Goal: Task Accomplishment & Management: Manage account settings

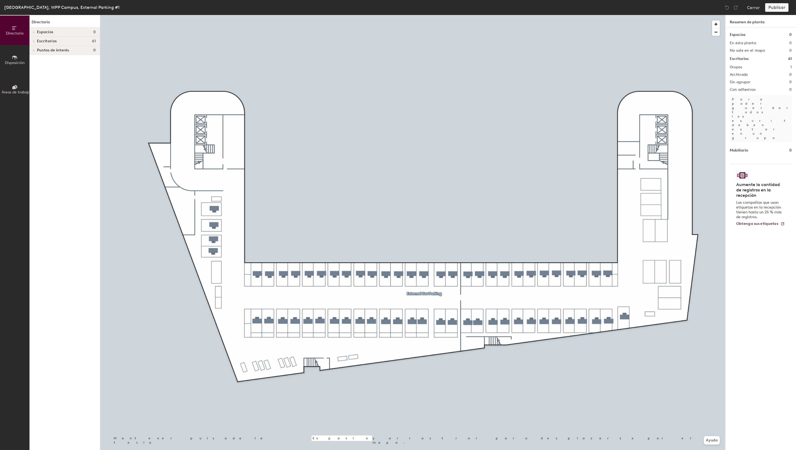
click at [34, 41] on icon at bounding box center [33, 41] width 1 height 2
click at [35, 50] on span at bounding box center [33, 50] width 5 height 3
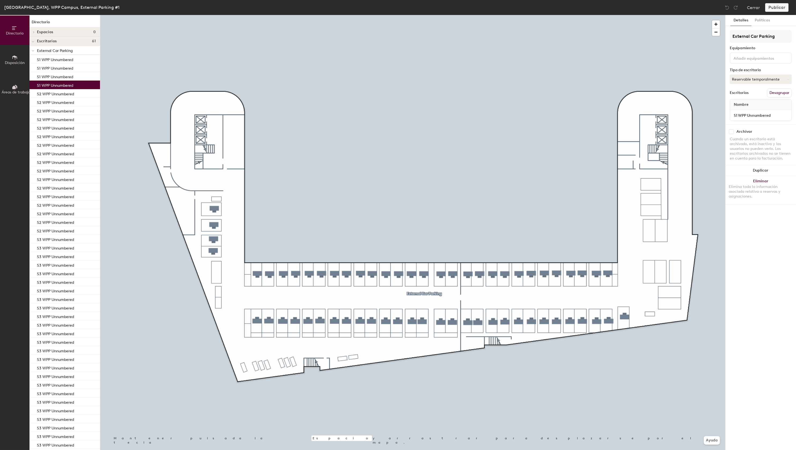
click at [53, 63] on div "S1 WPP Unnumbered S1 WPP Unnumbered S1 WPP Unnumbered S1 WPP Unnumbered S2 WPP …" at bounding box center [64, 316] width 70 height 523
click at [67, 58] on div "S1 WPP Unnumbered S1 WPP Unnumbered S1 WPP Unnumbered S1 WPP Unnumbered S2 WPP …" at bounding box center [64, 316] width 70 height 523
click at [73, 64] on div "S1 WPP Unnumbered S1 WPP Unnumbered S1 WPP Unnumbered S1 WPP Unnumbered S2 WPP …" at bounding box center [64, 316] width 70 height 523
click at [70, 61] on div "S1 WPP Unnumbered S1 WPP Unnumbered S1 WPP Unnumbered S1 WPP Unnumbered S2 WPP …" at bounding box center [64, 316] width 70 height 523
click at [49, 62] on div "S1 WPP Unnumbered S1 WPP Unnumbered S1 WPP Unnumbered S1 WPP Unnumbered S2 WPP …" at bounding box center [64, 316] width 70 height 523
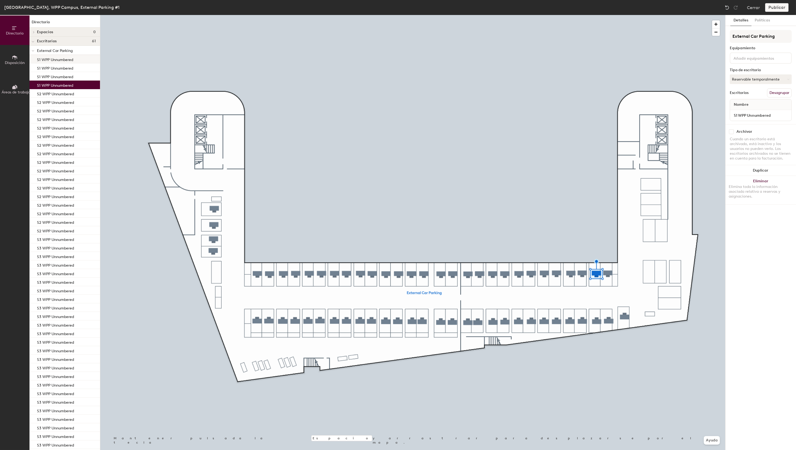
click at [49, 60] on div "S1 WPP Unnumbered S1 WPP Unnumbered S1 WPP Unnumbered S1 WPP Unnumbered S2 WPP …" at bounding box center [64, 316] width 70 height 523
click at [44, 68] on div "S1 WPP Unnumbered S1 WPP Unnumbered S1 WPP Unnumbered S1 WPP Unnumbered S2 WPP …" at bounding box center [64, 316] width 70 height 523
click at [732, 133] on input "checkbox" at bounding box center [731, 131] width 5 height 5
checkbox input "true"
click at [731, 131] on input "checkbox" at bounding box center [731, 131] width 5 height 5
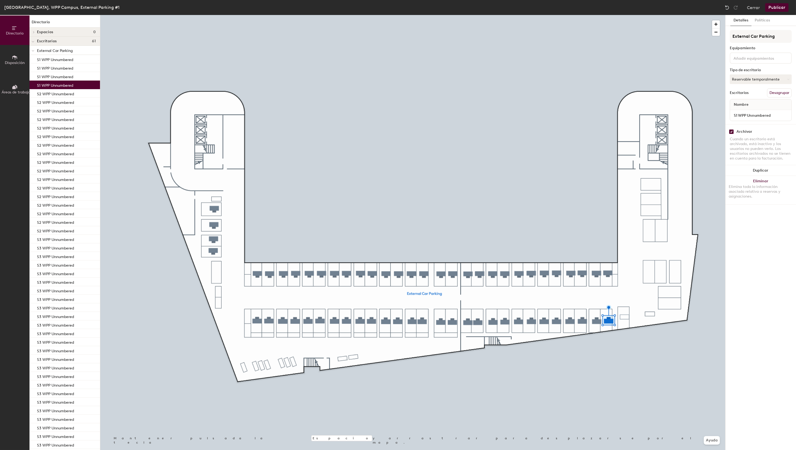
checkbox input "true"
click at [733, 131] on input "checkbox" at bounding box center [731, 131] width 5 height 5
click at [77, 194] on div "S1 WPP Unnumbered S1 WPP Unnumbered S1 WPP Unnumbered S1 WPP Unnumbered S2 WPP …" at bounding box center [64, 316] width 70 height 523
drag, startPoint x: 731, startPoint y: 131, endPoint x: 729, endPoint y: 133, distance: 2.8
click at [729, 133] on input "checkbox" at bounding box center [731, 131] width 5 height 5
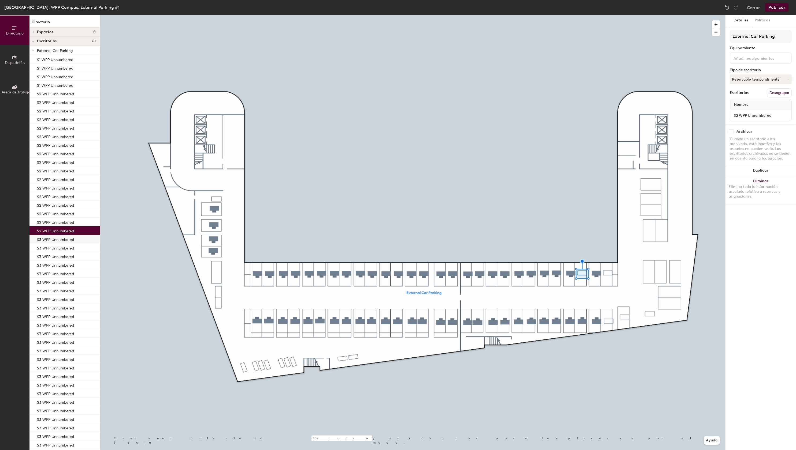
click at [69, 241] on div "S1 WPP Unnumbered S1 WPP Unnumbered S1 WPP Unnumbered S1 WPP Unnumbered S2 WPP …" at bounding box center [64, 316] width 70 height 523
click at [732, 131] on input "checkbox" at bounding box center [731, 131] width 5 height 5
click at [62, 60] on div "S1 WPP Unnumbered S1 WPP Unnumbered S1 WPP Unnumbered S1 WPP Unnumbered S2 WPP …" at bounding box center [64, 316] width 70 height 523
click at [730, 131] on input "checkbox" at bounding box center [731, 131] width 5 height 5
click at [68, 154] on div "S1 WPP Unnumbered S1 WPP Unnumbered S1 WPP Unnumbered S1 WPP Unnumbered S2 WPP …" at bounding box center [64, 316] width 70 height 523
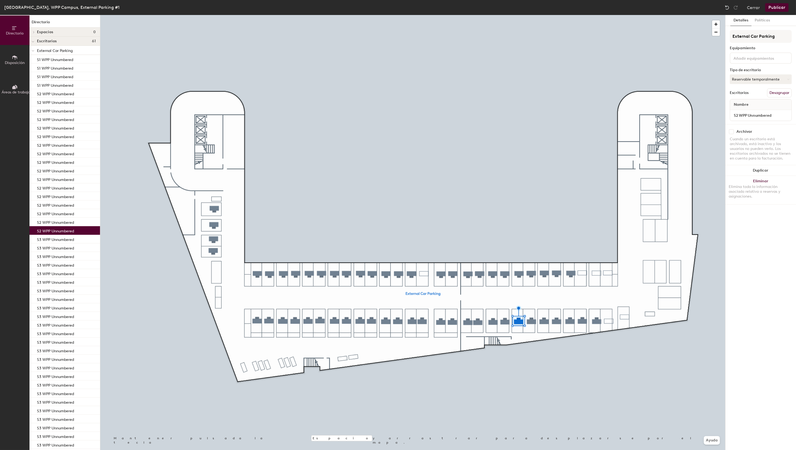
click at [730, 130] on input "checkbox" at bounding box center [731, 131] width 5 height 5
click at [46, 239] on div "S1 WPP Unnumbered S1 WPP Unnumbered S1 WPP Unnumbered S1 WPP Unnumbered S2 WPP …" at bounding box center [64, 316] width 70 height 523
click at [732, 131] on input "checkbox" at bounding box center [731, 131] width 5 height 5
click at [44, 169] on div "S1 WPP Unnumbered S1 WPP Unnumbered S1 WPP Unnumbered S1 WPP Unnumbered S2 WPP …" at bounding box center [64, 316] width 70 height 523
click at [733, 131] on input "checkbox" at bounding box center [731, 131] width 5 height 5
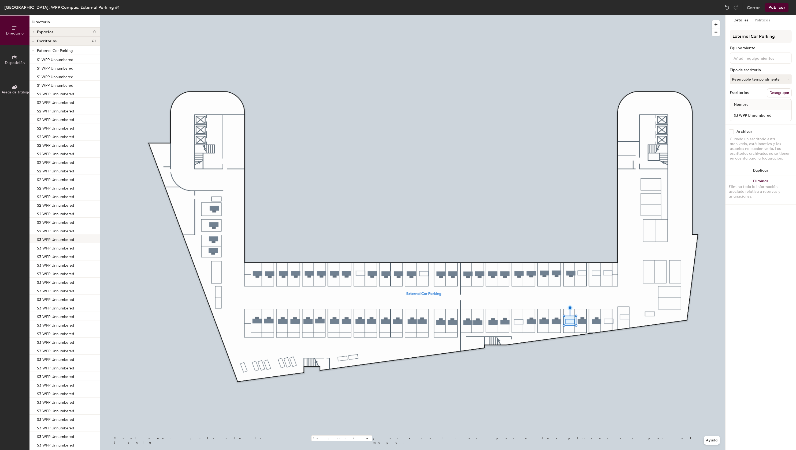
click at [58, 243] on div "S1 WPP Unnumbered S1 WPP Unnumbered S1 WPP Unnumbered S1 WPP Unnumbered S2 WPP …" at bounding box center [64, 316] width 70 height 523
click at [58, 247] on div "S1 WPP Unnumbered S1 WPP Unnumbered S1 WPP Unnumbered S1 WPP Unnumbered S2 WPP …" at bounding box center [64, 316] width 70 height 523
click at [730, 131] on input "checkbox" at bounding box center [731, 131] width 5 height 5
checkbox input "true"
click at [731, 133] on input "checkbox" at bounding box center [731, 131] width 5 height 5
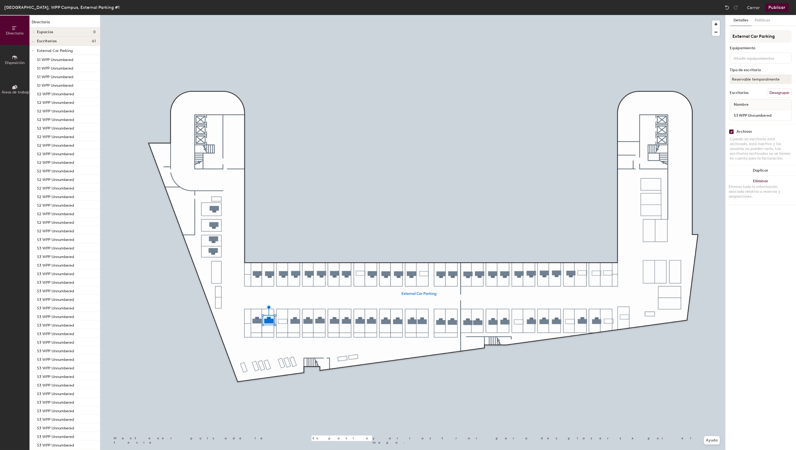
checkbox input "true"
click at [732, 130] on input "checkbox" at bounding box center [731, 131] width 5 height 5
checkbox input "true"
click at [731, 132] on input "checkbox" at bounding box center [731, 131] width 5 height 5
checkbox input "true"
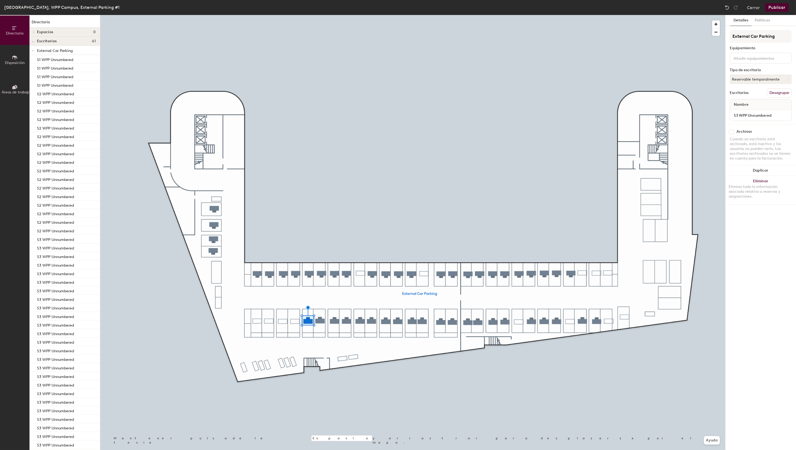
click at [733, 131] on input "checkbox" at bounding box center [731, 131] width 5 height 5
checkbox input "true"
click at [732, 131] on input "checkbox" at bounding box center [731, 131] width 5 height 5
checkbox input "true"
click at [731, 131] on input "checkbox" at bounding box center [731, 131] width 5 height 5
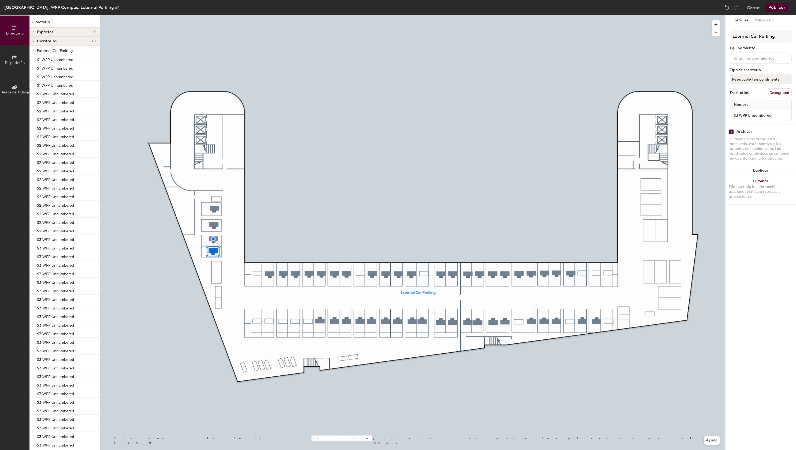
checkbox input "true"
drag, startPoint x: 733, startPoint y: 131, endPoint x: 729, endPoint y: 133, distance: 4.3
click at [732, 131] on input "checkbox" at bounding box center [731, 131] width 5 height 5
checkbox input "true"
click at [732, 132] on input "checkbox" at bounding box center [731, 131] width 5 height 5
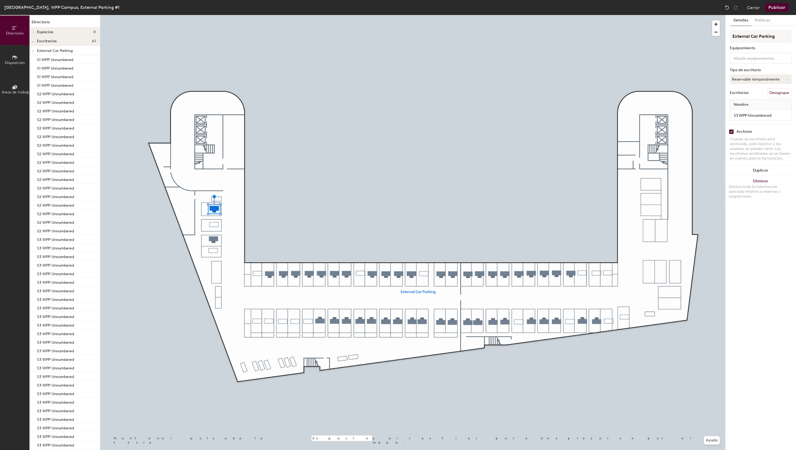
checkbox input "true"
click at [733, 132] on input "checkbox" at bounding box center [731, 131] width 5 height 5
checkbox input "true"
click at [733, 131] on input "checkbox" at bounding box center [731, 131] width 5 height 5
checkbox input "true"
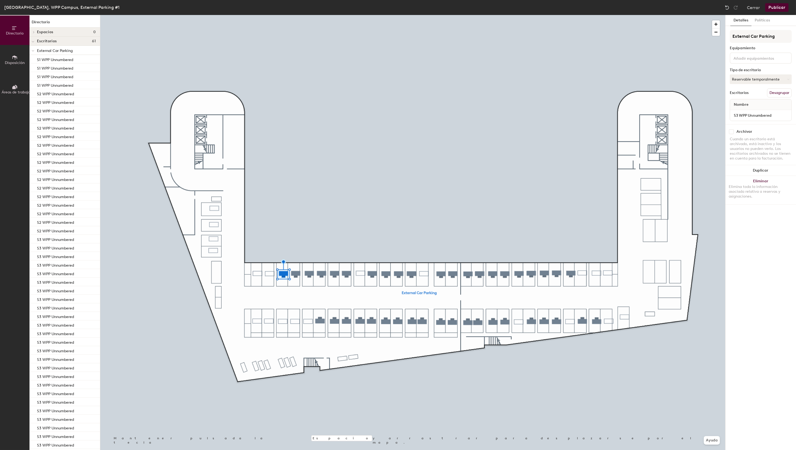
click at [733, 130] on input "checkbox" at bounding box center [731, 131] width 5 height 5
checkbox input "true"
click at [733, 131] on input "checkbox" at bounding box center [731, 131] width 5 height 5
checkbox input "true"
click at [735, 131] on div "Archivar" at bounding box center [760, 131] width 62 height 5
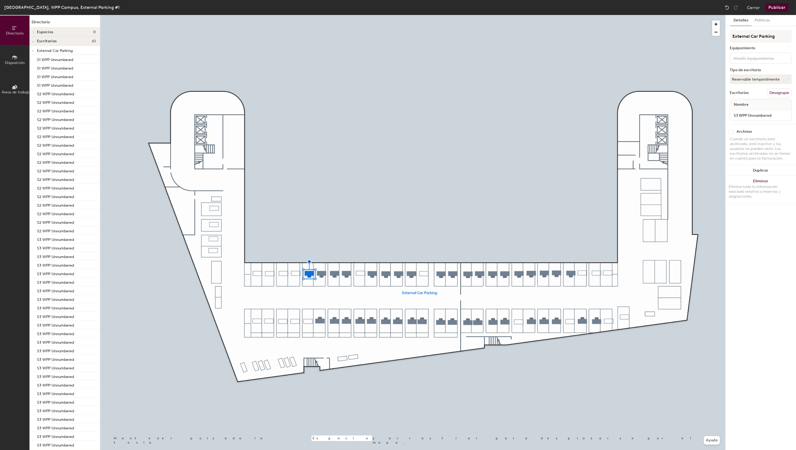
click at [733, 131] on input "checkbox" at bounding box center [731, 131] width 5 height 5
checkbox input "true"
click at [732, 131] on input "checkbox" at bounding box center [731, 131] width 5 height 5
checkbox input "true"
click at [732, 132] on input "checkbox" at bounding box center [731, 131] width 5 height 5
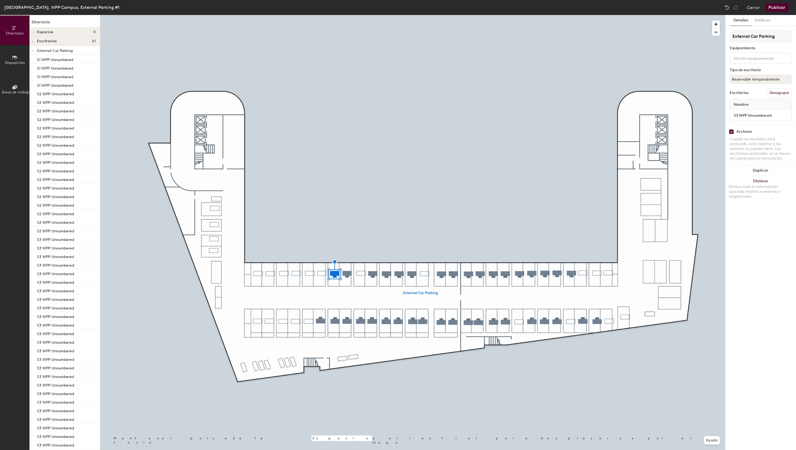
checkbox input "true"
click at [345, 15] on div at bounding box center [412, 15] width 625 height 0
click at [731, 131] on input "checkbox" at bounding box center [731, 131] width 5 height 5
checkbox input "true"
click at [732, 132] on input "checkbox" at bounding box center [731, 131] width 5 height 5
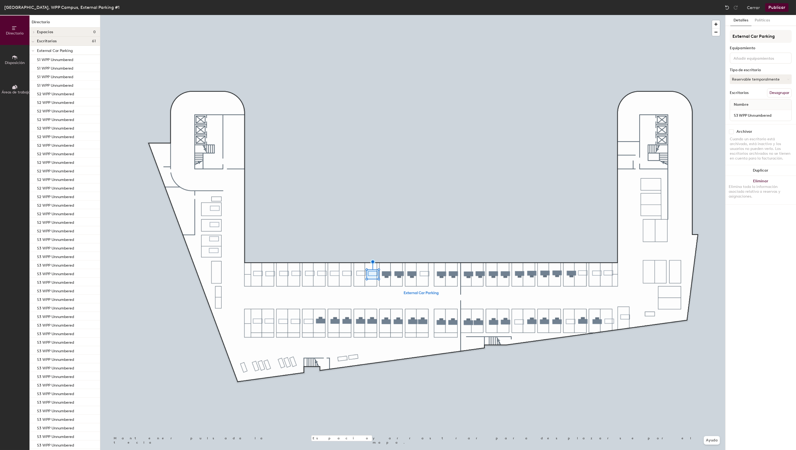
click at [56, 353] on div "S1 WPP Unnumbered S1 WPP Unnumbered S1 WPP Unnumbered S1 WPP Unnumbered S2 WPP …" at bounding box center [64, 316] width 70 height 523
click at [730, 130] on input "checkbox" at bounding box center [731, 131] width 5 height 5
click at [66, 407] on div "S1 WPP Unnumbered S1 WPP Unnumbered S1 WPP Unnumbered S1 WPP Unnumbered S2 WPP …" at bounding box center [64, 316] width 70 height 523
click at [68, 308] on div "S1 WPP Unnumbered S1 WPP Unnumbered S1 WPP Unnumbered S1 WPP Unnumbered S2 WPP …" at bounding box center [64, 316] width 70 height 523
click at [732, 130] on input "checkbox" at bounding box center [731, 131] width 5 height 5
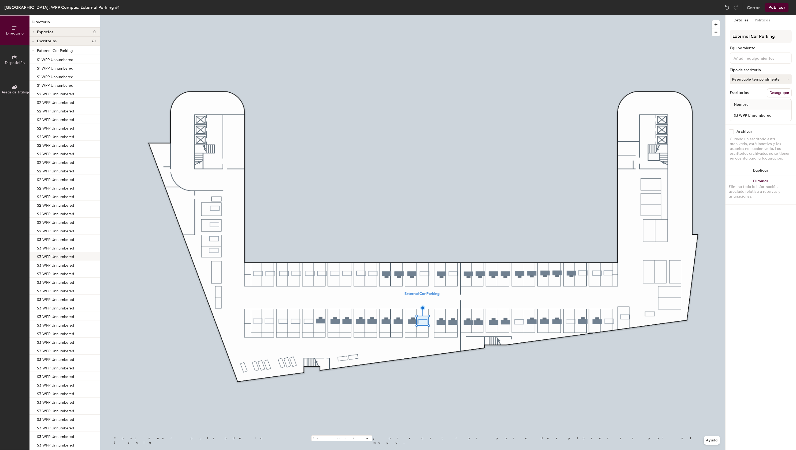
click at [57, 257] on div "S1 WPP Unnumbered S1 WPP Unnumbered S1 WPP Unnumbered S1 WPP Unnumbered S2 WPP …" at bounding box center [64, 316] width 70 height 523
click at [732, 132] on input "checkbox" at bounding box center [731, 131] width 5 height 5
click at [56, 186] on div "S1 WPP Unnumbered S1 WPP Unnumbered S1 WPP Unnumbered S1 WPP Unnumbered S2 WPP …" at bounding box center [64, 316] width 70 height 523
click at [730, 130] on input "checkbox" at bounding box center [731, 131] width 5 height 5
click at [53, 239] on div "S1 WPP Unnumbered S1 WPP Unnumbered S1 WPP Unnumbered S1 WPP Unnumbered S2 WPP …" at bounding box center [64, 316] width 70 height 523
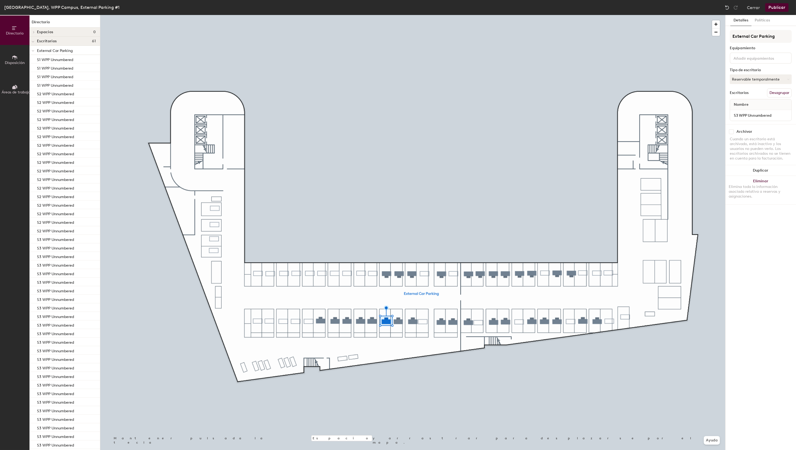
click at [731, 130] on input "checkbox" at bounding box center [731, 131] width 5 height 5
click at [65, 274] on div "S1 WPP Unnumbered S1 WPP Unnumbered S1 WPP Unnumbered S1 WPP Unnumbered S2 WPP …" at bounding box center [64, 316] width 70 height 523
click at [733, 132] on input "checkbox" at bounding box center [731, 131] width 5 height 5
click at [55, 288] on div "S1 WPP Unnumbered S1 WPP Unnumbered S1 WPP Unnumbered S1 WPP Unnumbered S2 WPP …" at bounding box center [64, 316] width 70 height 523
click at [731, 133] on input "checkbox" at bounding box center [731, 131] width 5 height 5
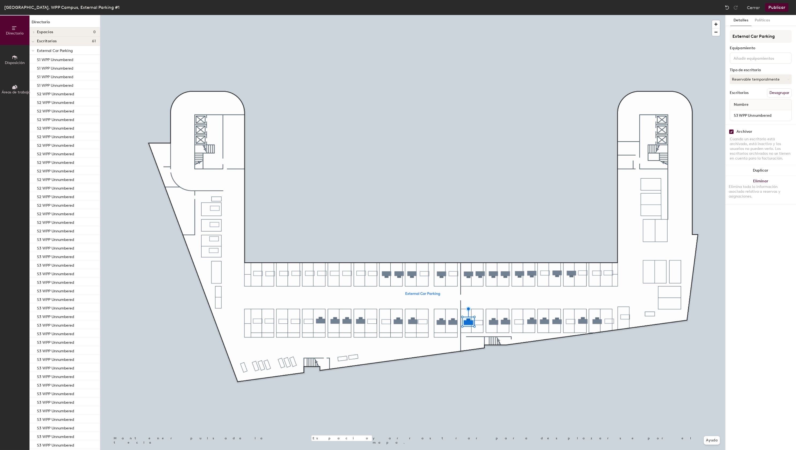
checkbox input "true"
click at [732, 130] on input "checkbox" at bounding box center [731, 131] width 5 height 5
checkbox input "true"
click at [731, 131] on input "checkbox" at bounding box center [731, 131] width 5 height 5
checkbox input "true"
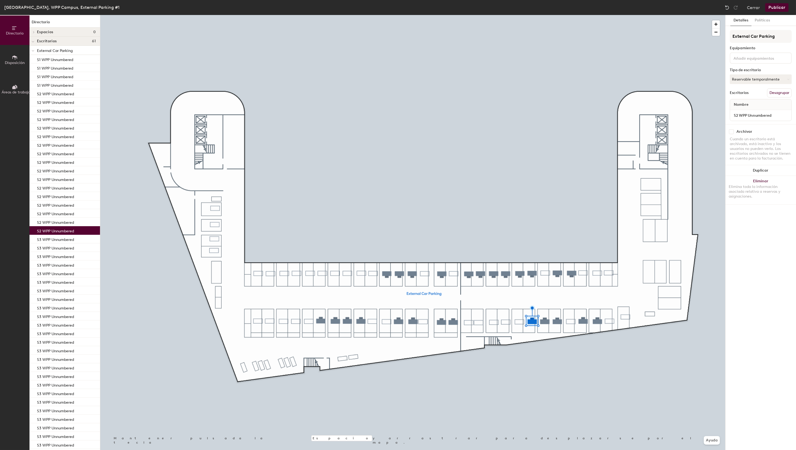
click at [731, 131] on input "checkbox" at bounding box center [731, 131] width 5 height 5
checkbox input "true"
click at [732, 132] on input "checkbox" at bounding box center [731, 131] width 5 height 5
checkbox input "true"
click at [554, 15] on div at bounding box center [412, 15] width 625 height 0
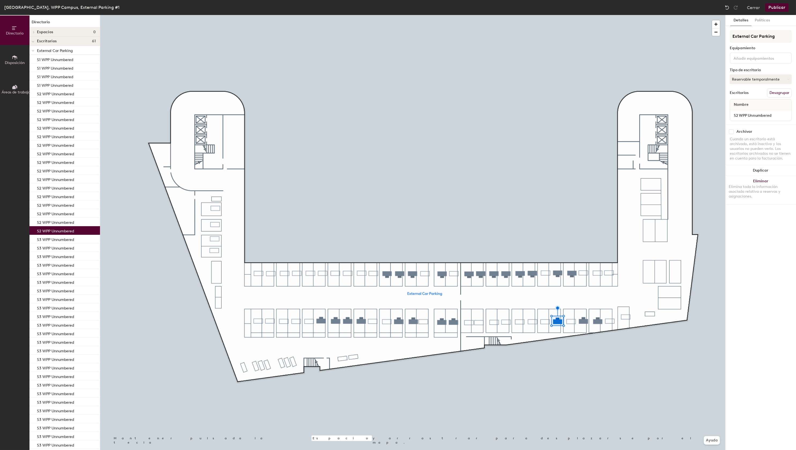
click at [732, 130] on input "checkbox" at bounding box center [731, 131] width 5 height 5
checkbox input "true"
click at [733, 131] on input "checkbox" at bounding box center [731, 131] width 5 height 5
checkbox input "true"
drag, startPoint x: 732, startPoint y: 130, endPoint x: 727, endPoint y: 137, distance: 8.0
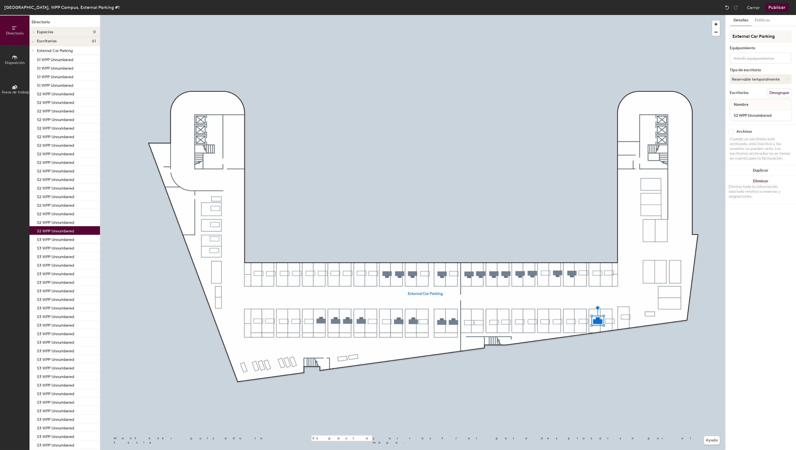
click at [732, 130] on input "checkbox" at bounding box center [731, 131] width 5 height 5
checkbox input "true"
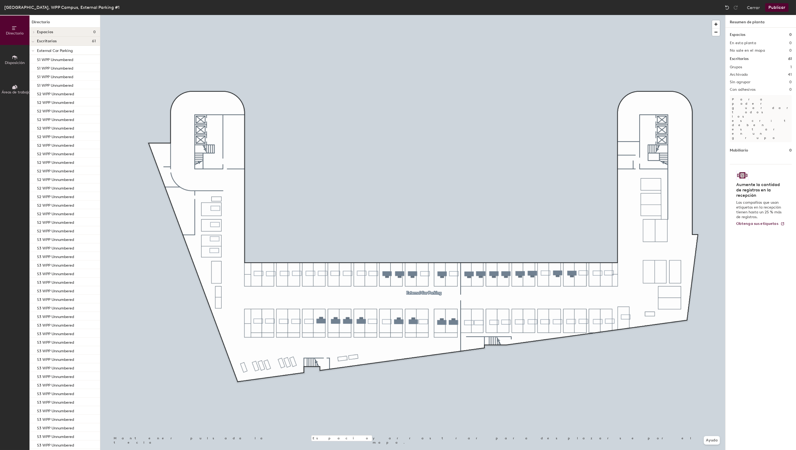
click at [574, 15] on div at bounding box center [412, 15] width 625 height 0
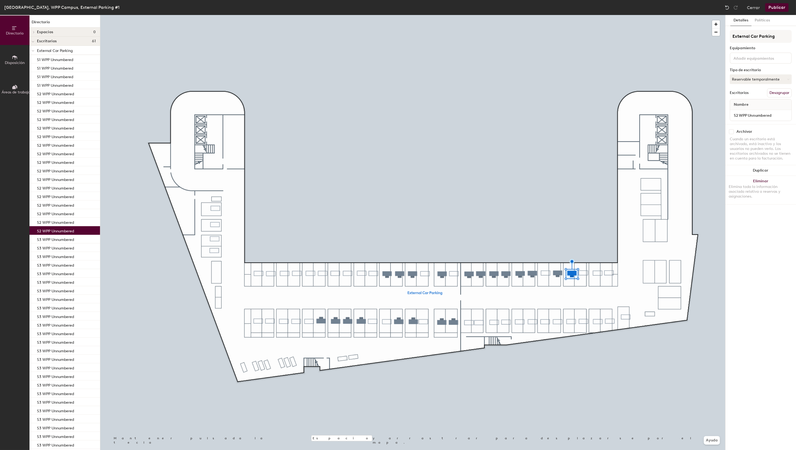
click at [731, 132] on input "checkbox" at bounding box center [731, 131] width 5 height 5
checkbox input "true"
click at [733, 130] on input "checkbox" at bounding box center [731, 131] width 5 height 5
checkbox input "true"
click at [732, 130] on input "checkbox" at bounding box center [731, 131] width 5 height 5
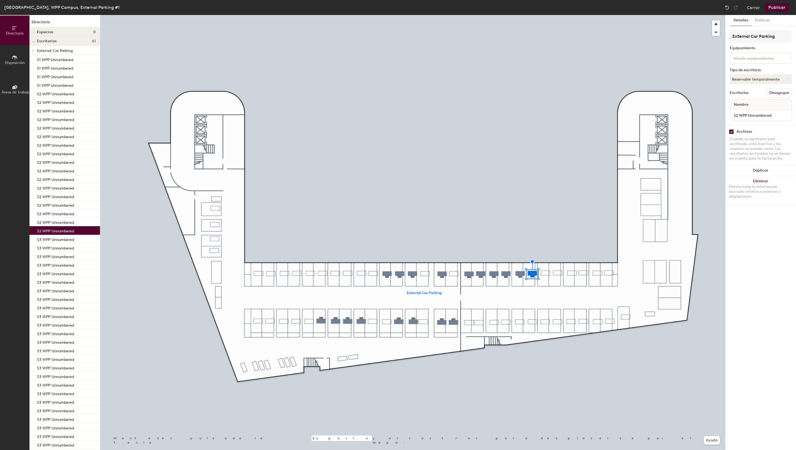
checkbox input "true"
click at [731, 130] on input "checkbox" at bounding box center [731, 131] width 5 height 5
checkbox input "true"
click at [732, 132] on input "checkbox" at bounding box center [731, 131] width 5 height 5
checkbox input "true"
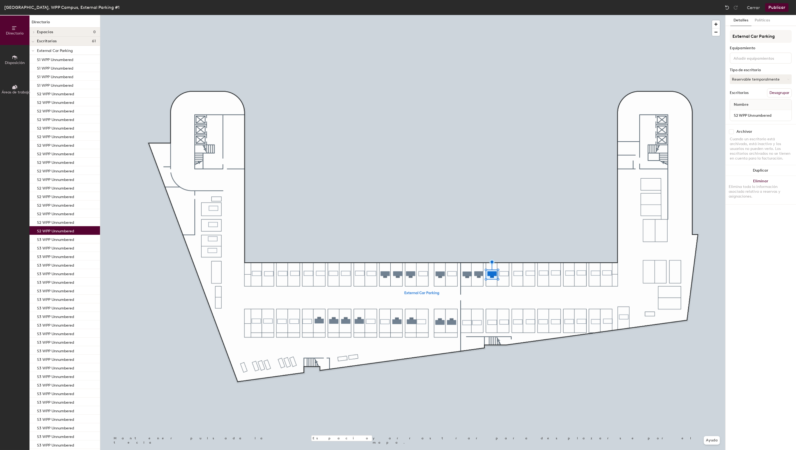
click at [732, 132] on input "checkbox" at bounding box center [731, 131] width 5 height 5
checkbox input "true"
click at [732, 130] on input "checkbox" at bounding box center [731, 131] width 5 height 5
checkbox input "true"
click at [731, 132] on input "checkbox" at bounding box center [731, 131] width 5 height 5
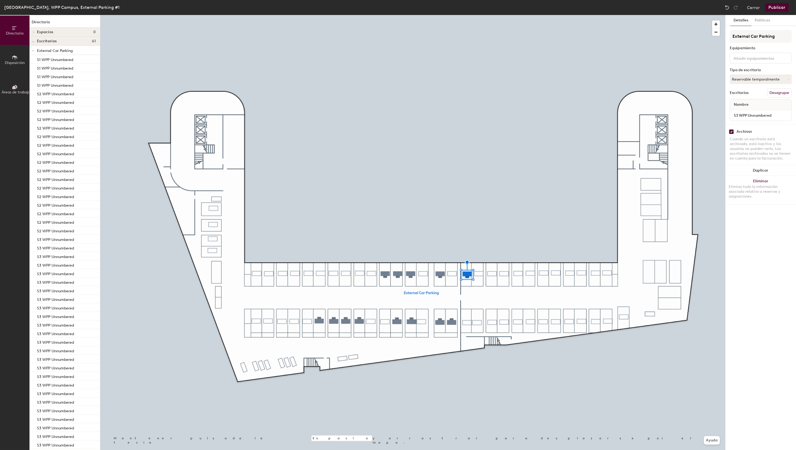
checkbox input "true"
click at [732, 130] on input "checkbox" at bounding box center [731, 131] width 5 height 5
checkbox input "true"
click at [730, 133] on input "checkbox" at bounding box center [731, 131] width 5 height 5
checkbox input "true"
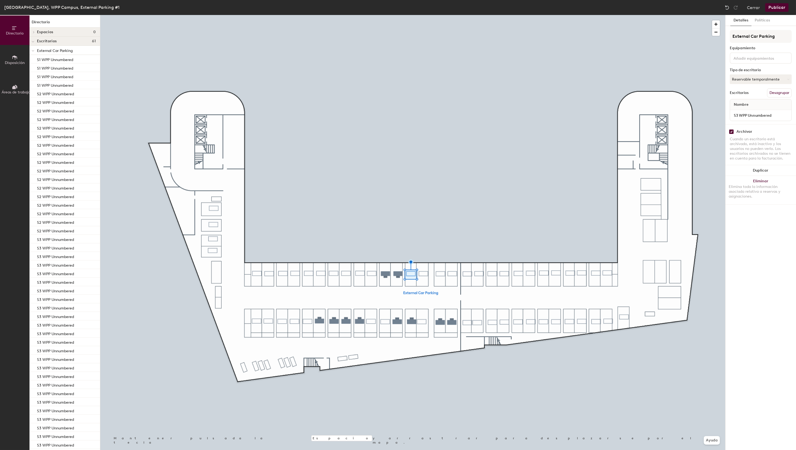
click at [397, 15] on div at bounding box center [412, 15] width 625 height 0
click at [732, 129] on div "Archivar Cuando un escritorio está archivado, está inactivo y los usuarios no p…" at bounding box center [760, 145] width 70 height 43
click at [732, 131] on input "checkbox" at bounding box center [731, 131] width 5 height 5
checkbox input "true"
click at [732, 131] on input "checkbox" at bounding box center [731, 131] width 5 height 5
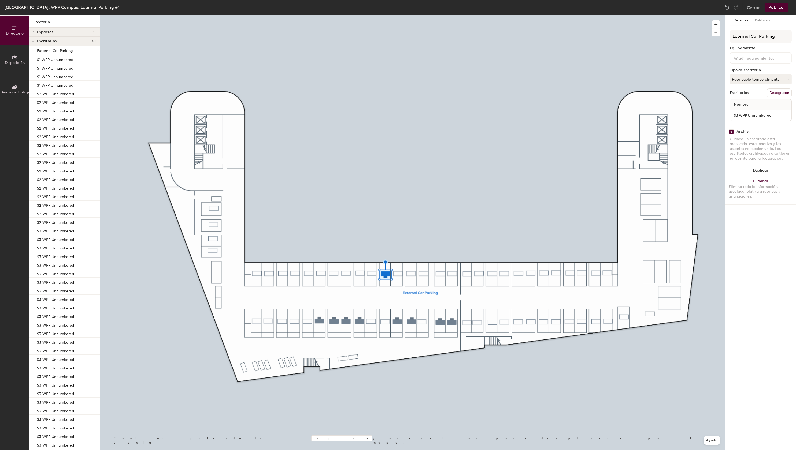
checkbox input "true"
click at [731, 133] on input "checkbox" at bounding box center [731, 131] width 5 height 5
checkbox input "true"
click at [439, 15] on div at bounding box center [412, 15] width 625 height 0
click at [733, 132] on input "checkbox" at bounding box center [731, 131] width 5 height 5
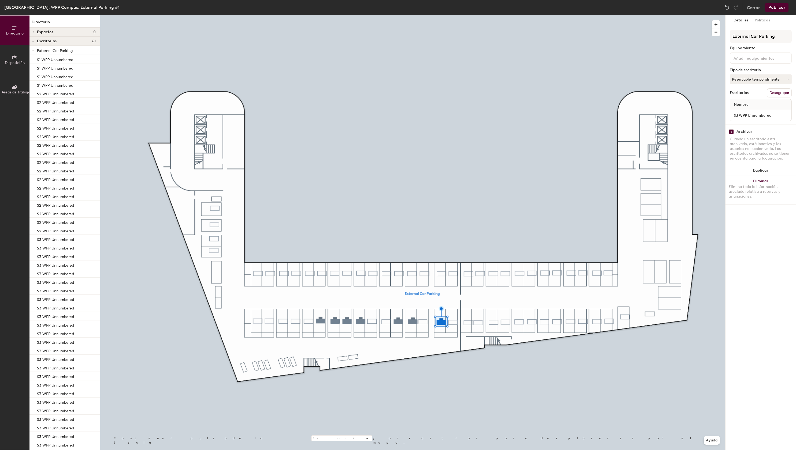
checkbox input "true"
click at [733, 131] on input "checkbox" at bounding box center [731, 131] width 5 height 5
checkbox input "true"
click at [398, 15] on div at bounding box center [412, 15] width 625 height 0
click at [732, 130] on input "checkbox" at bounding box center [731, 131] width 5 height 5
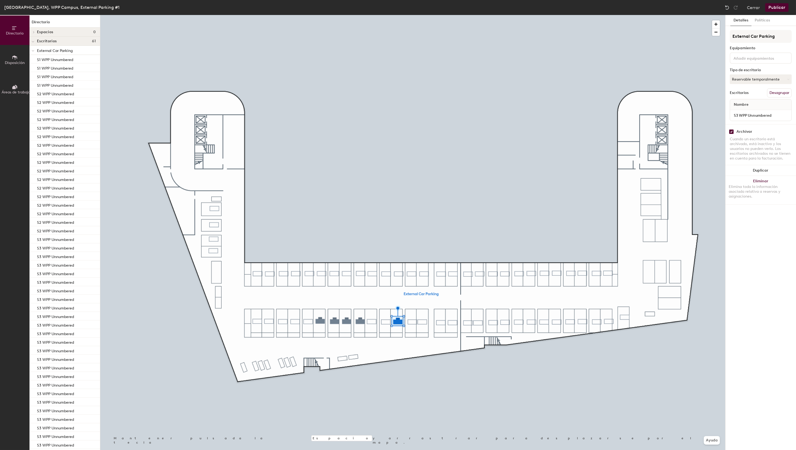
checkbox input "true"
click at [359, 15] on div at bounding box center [412, 15] width 625 height 0
click at [733, 130] on input "checkbox" at bounding box center [731, 131] width 5 height 5
checkbox input "true"
click at [345, 15] on div at bounding box center [412, 15] width 625 height 0
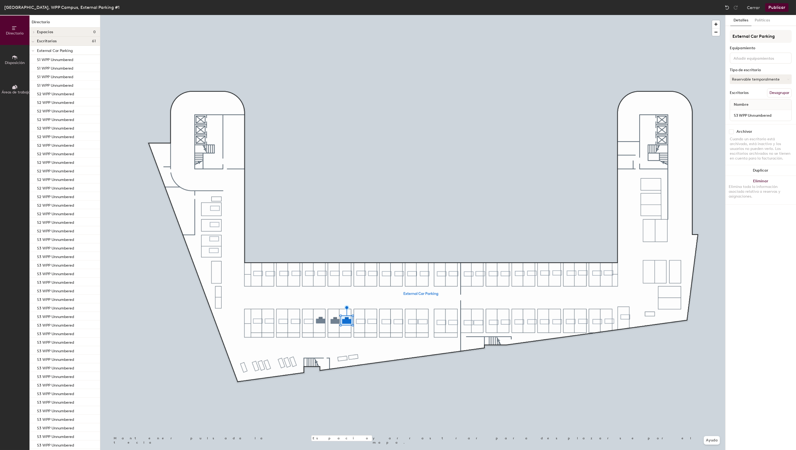
click at [732, 132] on input "checkbox" at bounding box center [731, 131] width 5 height 5
checkbox input "true"
click at [732, 131] on input "checkbox" at bounding box center [731, 131] width 5 height 5
checkbox input "true"
click at [733, 131] on input "checkbox" at bounding box center [731, 131] width 5 height 5
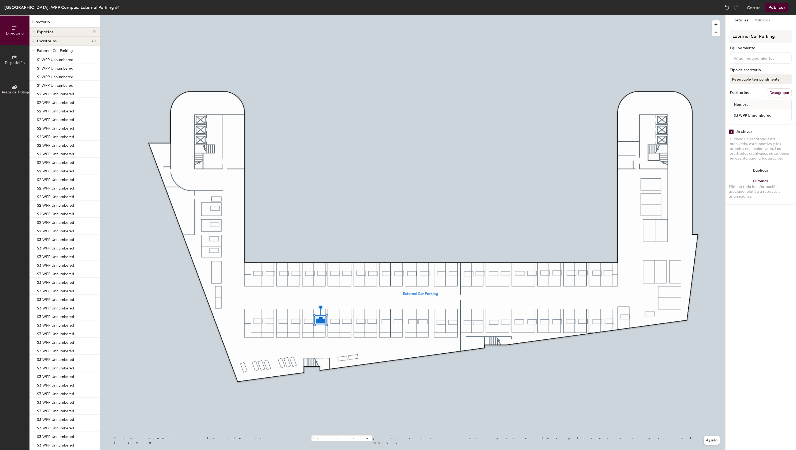
checkbox input "true"
click at [350, 15] on div at bounding box center [412, 15] width 625 height 0
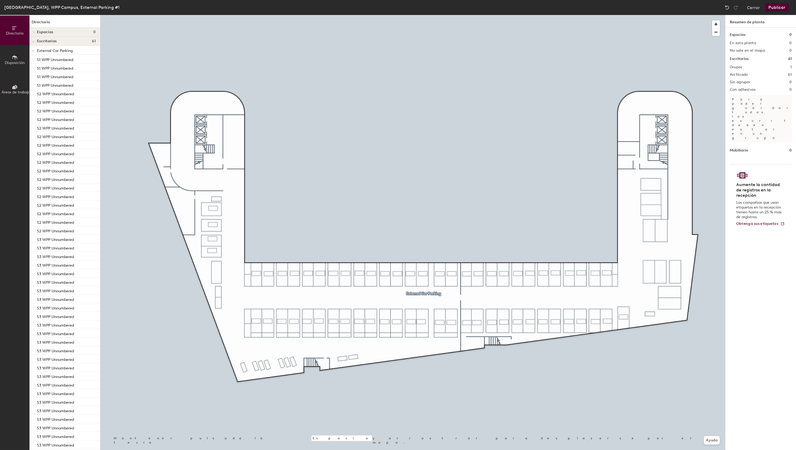
click at [781, 7] on button "Publicar" at bounding box center [776, 7] width 23 height 9
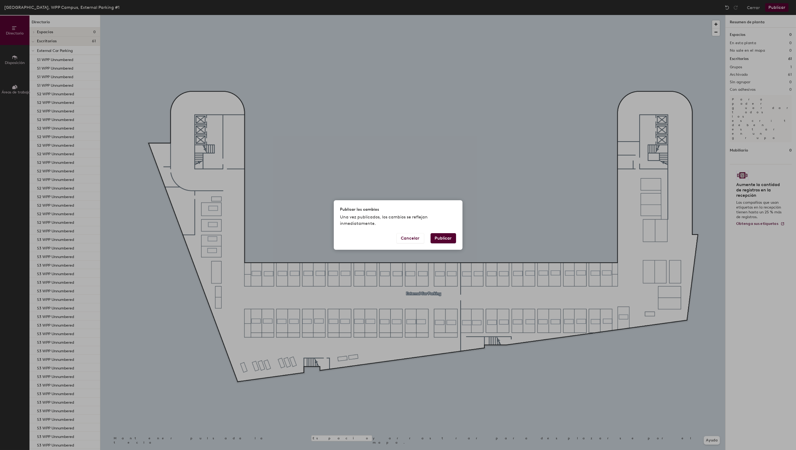
click at [439, 239] on button "Publicar" at bounding box center [442, 238] width 25 height 10
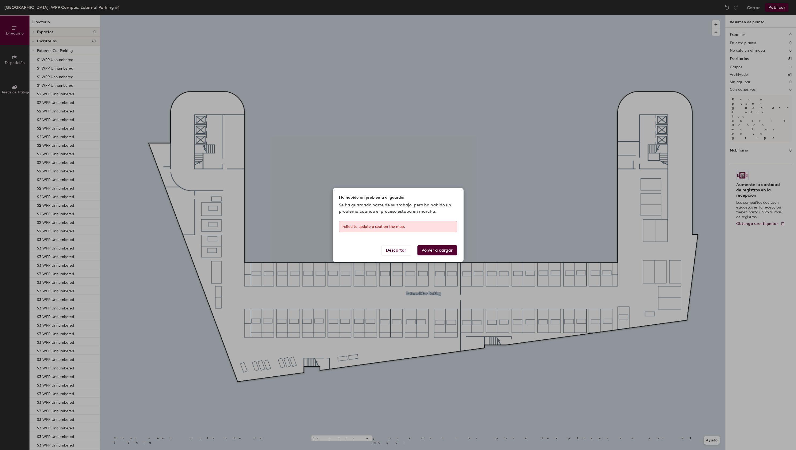
click at [434, 252] on button "Volver a cargar" at bounding box center [437, 250] width 40 height 10
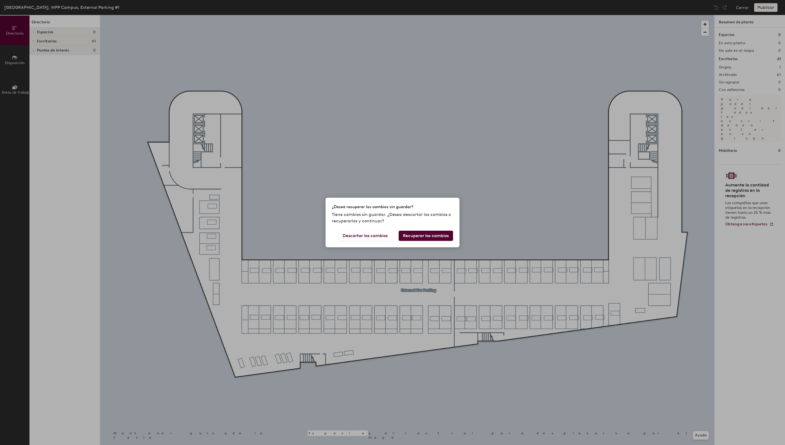
click at [433, 236] on button "Recuperar los cambios" at bounding box center [426, 235] width 54 height 10
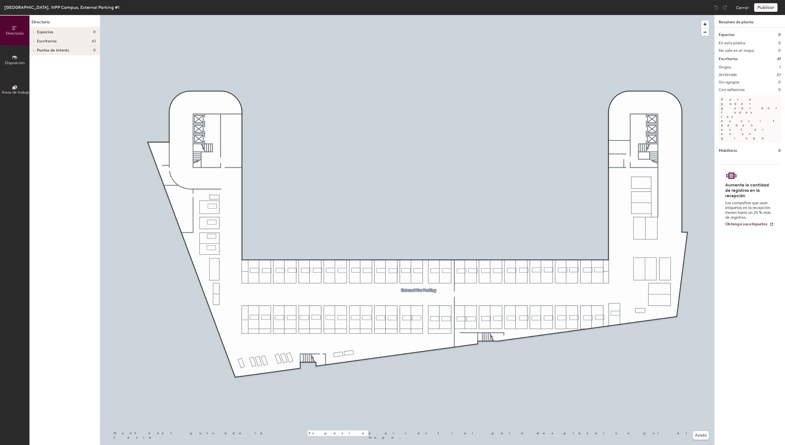
click at [765, 8] on div "Publicar" at bounding box center [767, 7] width 27 height 9
click at [743, 9] on button "Cerrar" at bounding box center [742, 7] width 13 height 9
click at [743, 8] on button "Cerrar" at bounding box center [742, 7] width 13 height 9
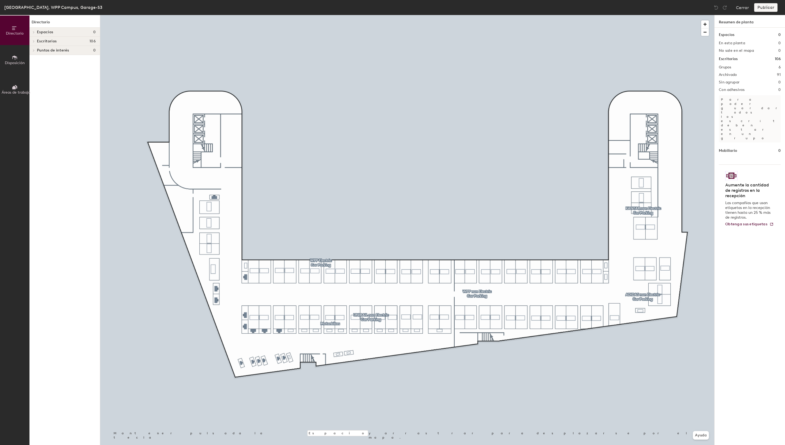
click at [35, 42] on span at bounding box center [33, 41] width 5 height 3
click at [35, 49] on icon at bounding box center [34, 50] width 2 height 3
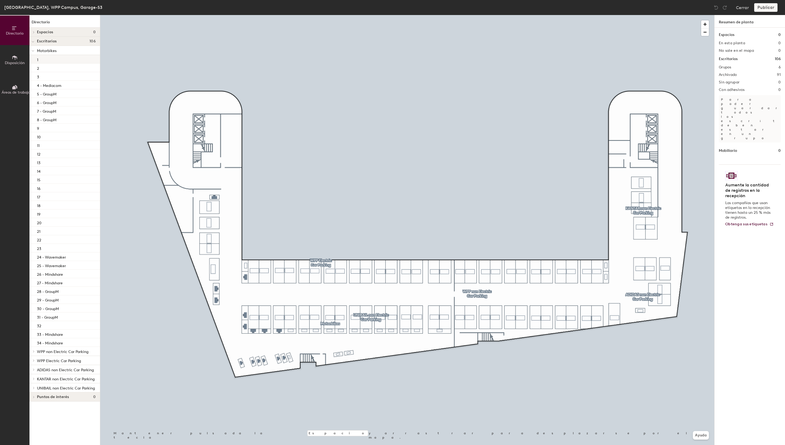
click at [57, 62] on div "1" at bounding box center [64, 59] width 70 height 9
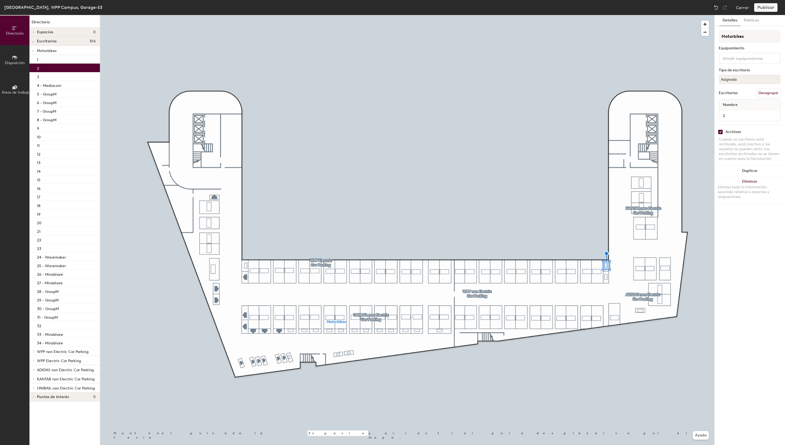
click at [56, 70] on div "2" at bounding box center [64, 68] width 70 height 9
click at [58, 78] on div "3" at bounding box center [64, 76] width 70 height 9
click at [721, 132] on input "checkbox" at bounding box center [720, 131] width 5 height 5
checkbox input "true"
click at [735, 131] on div "Archivar" at bounding box center [734, 132] width 16 height 4
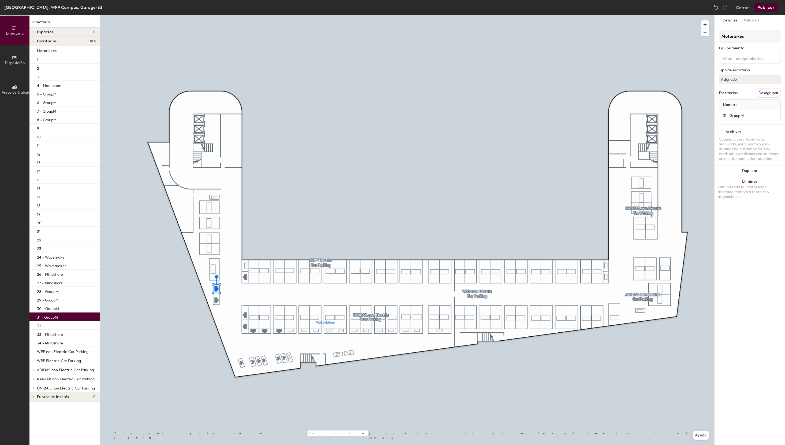
click at [718, 132] on div "Archivar Cuando un escritorio está archivado, está inactivo y los usuarios no p…" at bounding box center [750, 145] width 70 height 43
click at [722, 132] on input "checkbox" at bounding box center [720, 131] width 5 height 5
checkbox input "true"
click at [722, 131] on input "checkbox" at bounding box center [720, 131] width 5 height 5
checkbox input "true"
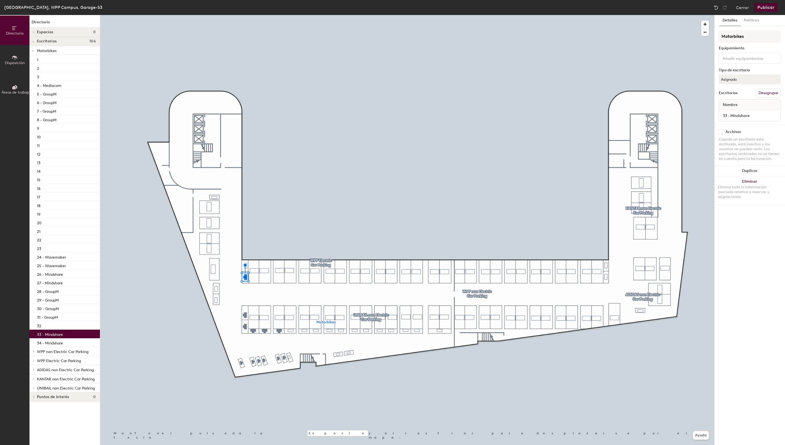
click at [722, 132] on input "checkbox" at bounding box center [720, 131] width 5 height 5
checkbox input "true"
click at [722, 132] on input "checkbox" at bounding box center [720, 131] width 5 height 5
checkbox input "true"
click at [720, 132] on input "checkbox" at bounding box center [720, 131] width 5 height 5
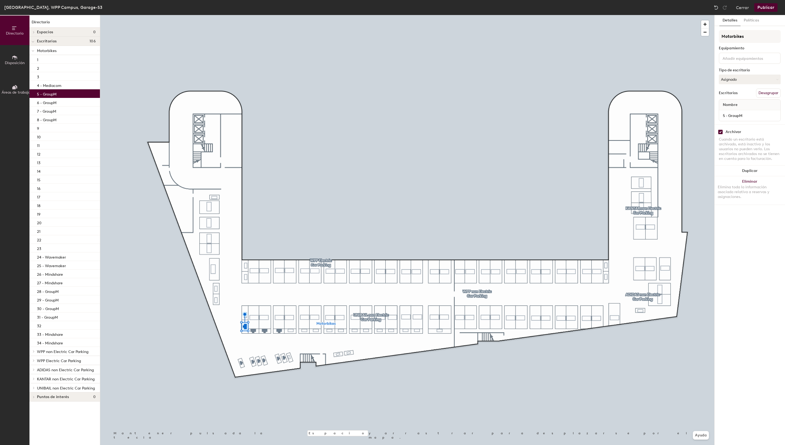
checkbox input "true"
click at [722, 132] on input "checkbox" at bounding box center [720, 131] width 5 height 5
checkbox input "true"
click at [720, 133] on input "checkbox" at bounding box center [720, 131] width 5 height 5
checkbox input "true"
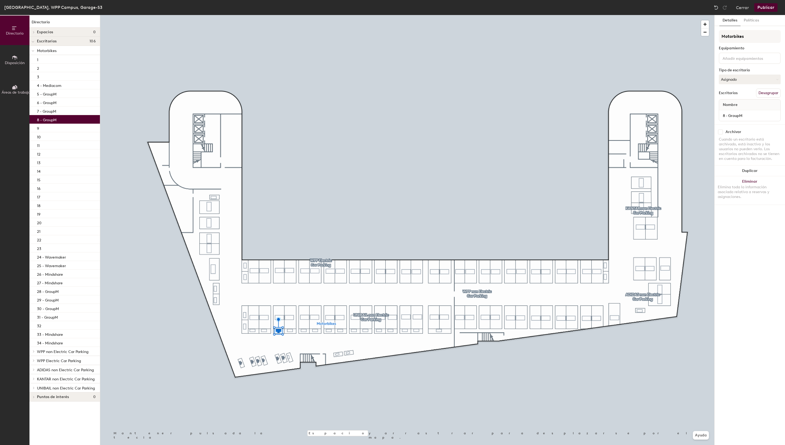
click at [721, 133] on input "checkbox" at bounding box center [720, 131] width 5 height 5
checkbox input "true"
click at [721, 132] on input "checkbox" at bounding box center [720, 131] width 5 height 5
checkbox input "true"
click at [722, 131] on input "checkbox" at bounding box center [720, 131] width 5 height 5
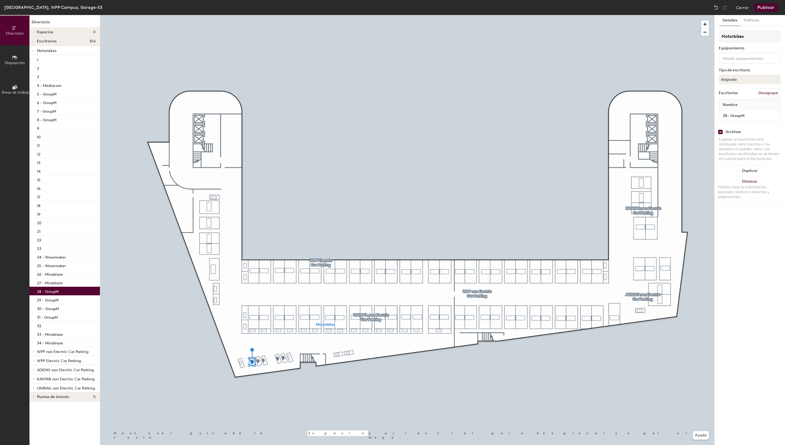
checkbox input "true"
click at [721, 130] on input "checkbox" at bounding box center [720, 131] width 5 height 5
checkbox input "true"
click at [722, 132] on input "checkbox" at bounding box center [720, 131] width 5 height 5
checkbox input "true"
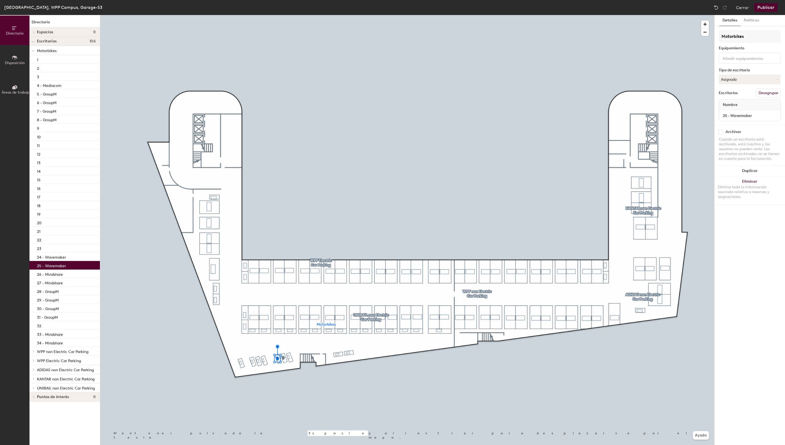
drag, startPoint x: 722, startPoint y: 133, endPoint x: 716, endPoint y: 144, distance: 12.7
click at [721, 133] on input "checkbox" at bounding box center [720, 131] width 5 height 5
checkbox input "true"
click at [721, 133] on input "checkbox" at bounding box center [720, 131] width 5 height 5
checkbox input "true"
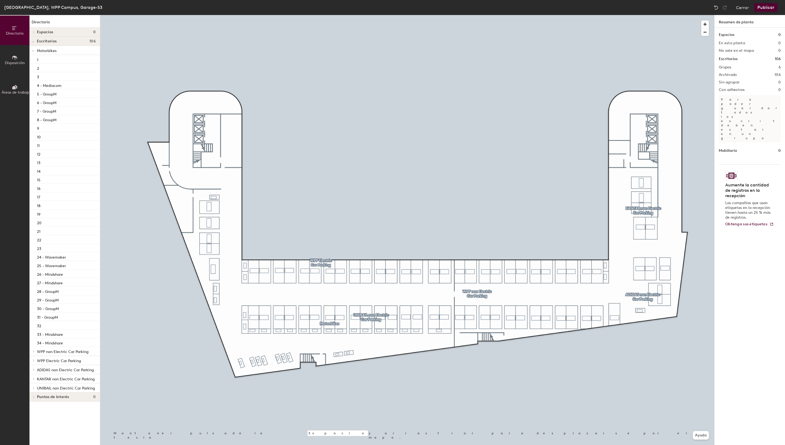
click at [770, 8] on button "Publicar" at bounding box center [765, 7] width 23 height 9
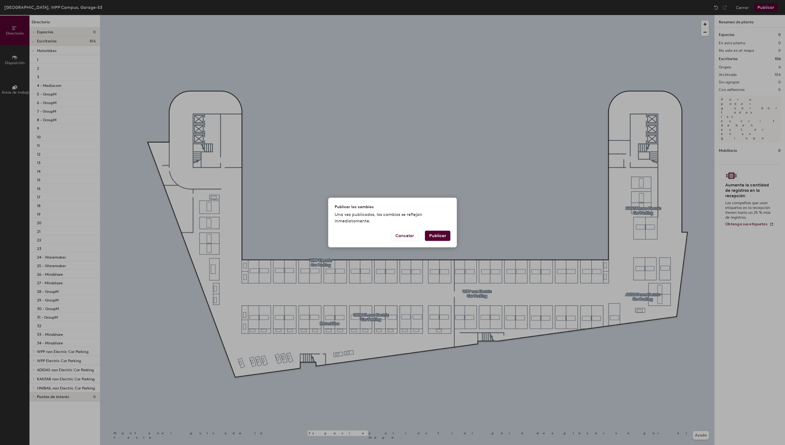
click at [444, 233] on button "Publicar" at bounding box center [437, 235] width 25 height 10
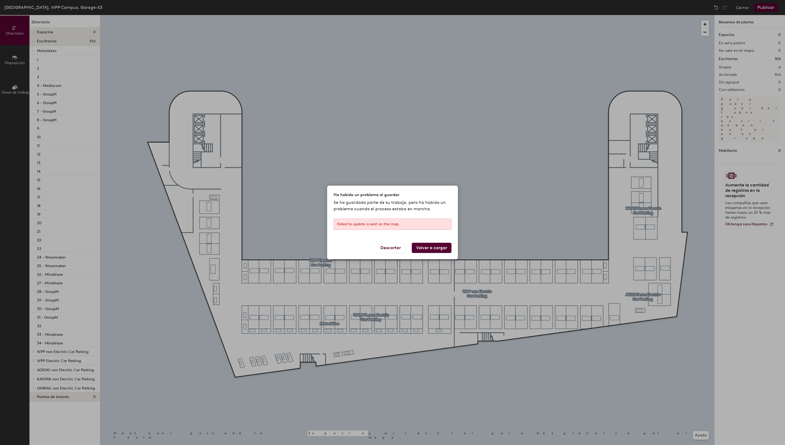
click at [428, 249] on button "Volver a cargar" at bounding box center [432, 248] width 40 height 10
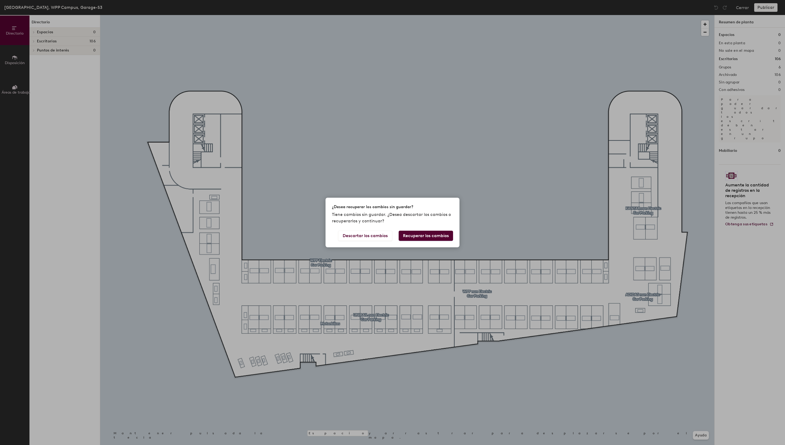
click at [446, 240] on button "Recuperar los cambios" at bounding box center [426, 235] width 54 height 10
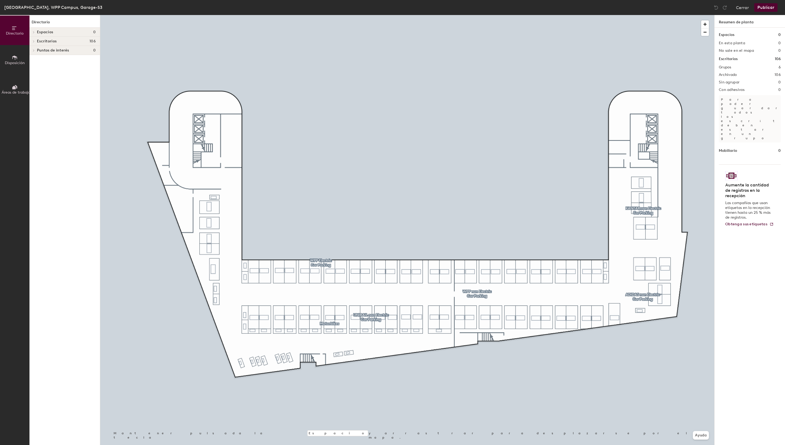
click at [769, 7] on button "Publicar" at bounding box center [765, 7] width 23 height 9
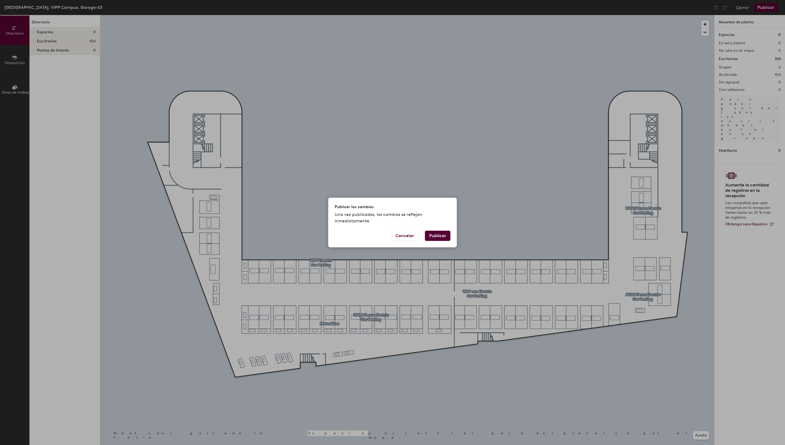
click at [436, 237] on button "Publicar" at bounding box center [437, 235] width 25 height 10
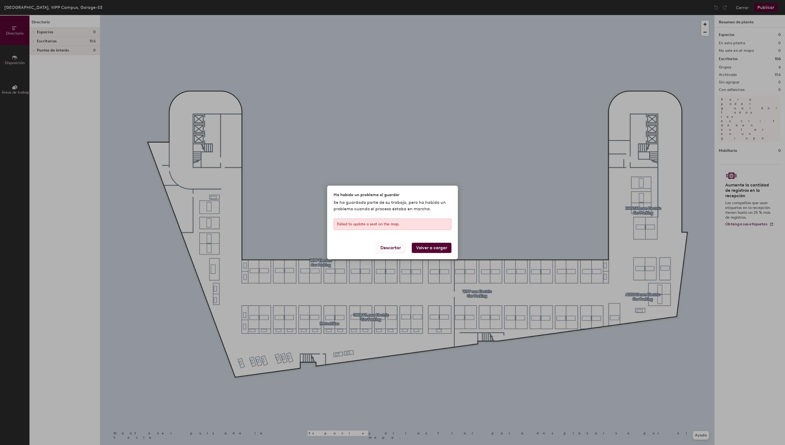
click at [403, 247] on button "Descartar" at bounding box center [390, 248] width 29 height 10
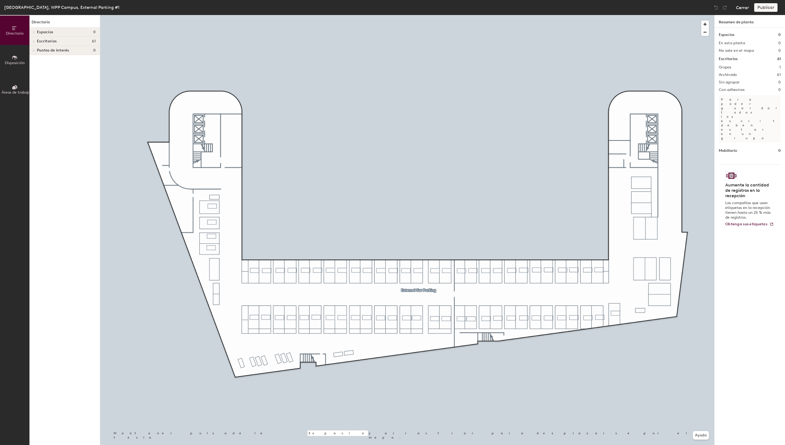
click at [746, 6] on button "Cerrar" at bounding box center [742, 7] width 13 height 9
